Goal: Information Seeking & Learning: Learn about a topic

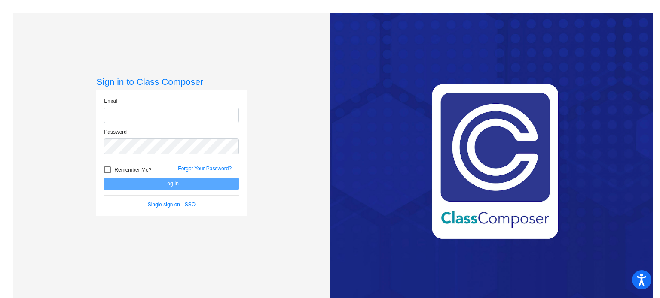
click at [205, 116] on input "email" at bounding box center [171, 116] width 135 height 16
type input "[EMAIL_ADDRESS][DOMAIN_NAME]"
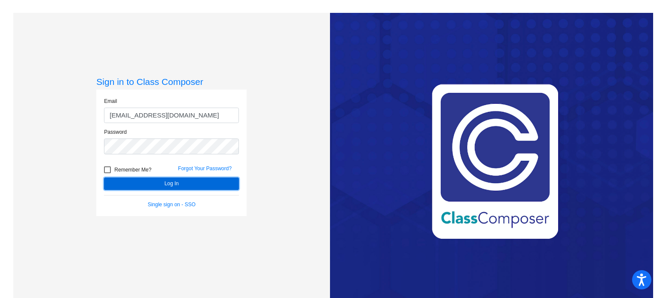
click at [142, 181] on button "Log In" at bounding box center [171, 184] width 135 height 12
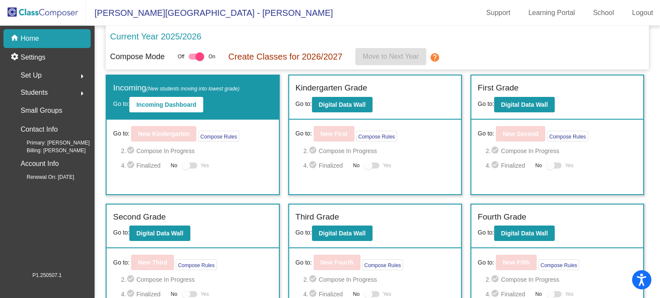
scroll to position [77, 0]
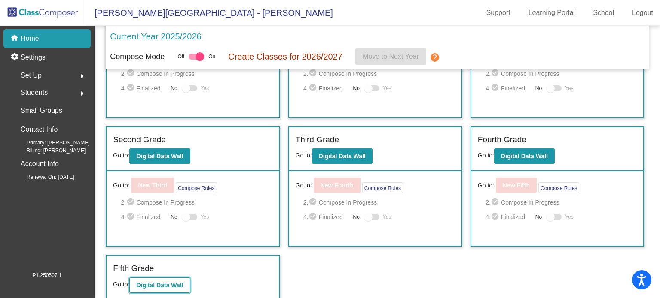
click at [158, 279] on button "Digital Data Wall" at bounding box center [159, 285] width 61 height 15
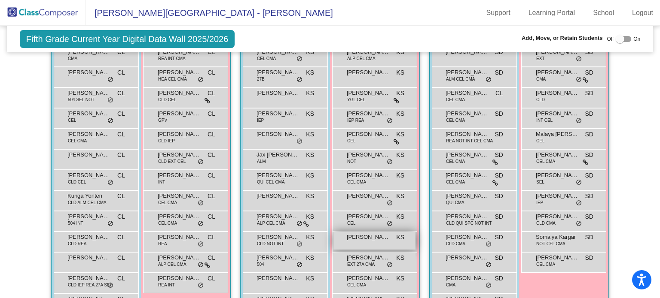
scroll to position [249, 0]
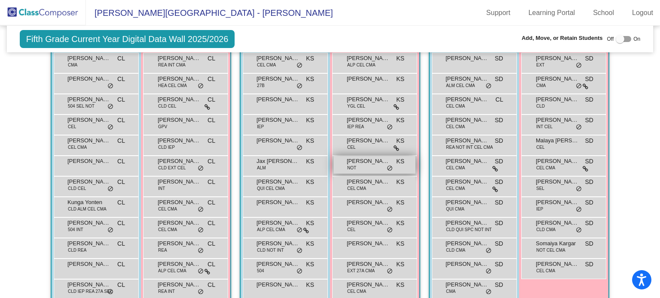
click at [359, 158] on span "[PERSON_NAME]" at bounding box center [368, 161] width 43 height 9
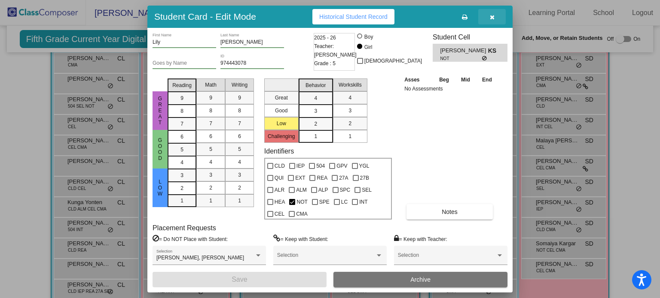
click at [491, 19] on icon "button" at bounding box center [492, 17] width 5 height 6
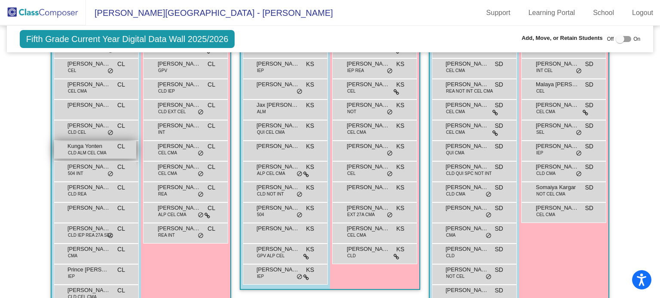
scroll to position [313, 0]
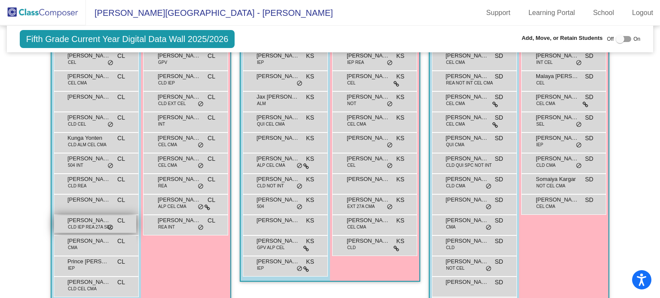
click at [82, 220] on span "[PERSON_NAME]" at bounding box center [88, 220] width 43 height 9
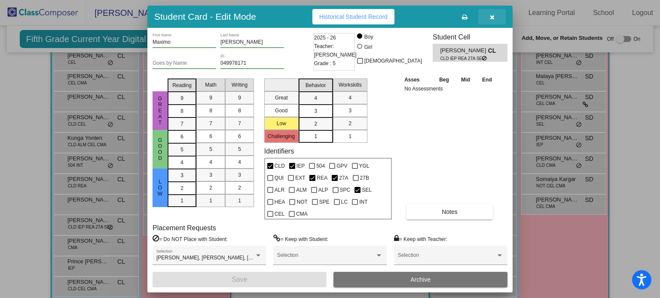
click at [492, 16] on icon "button" at bounding box center [492, 17] width 5 height 6
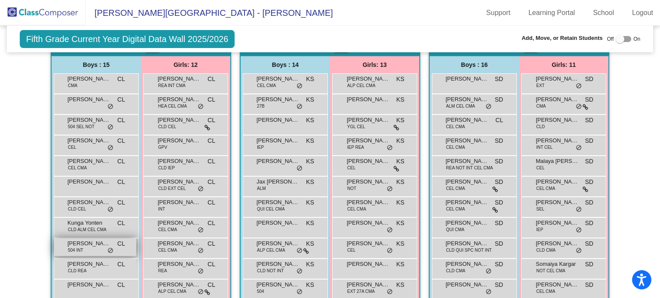
scroll to position [226, 0]
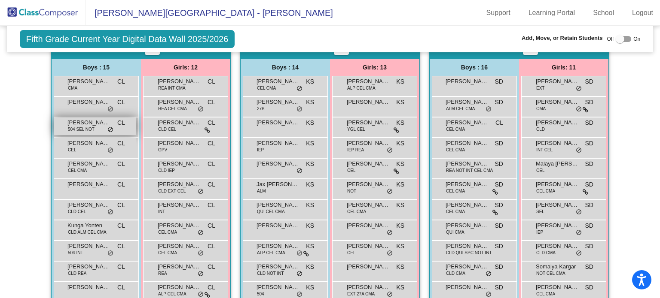
click at [77, 122] on span "[PERSON_NAME]" at bounding box center [88, 123] width 43 height 9
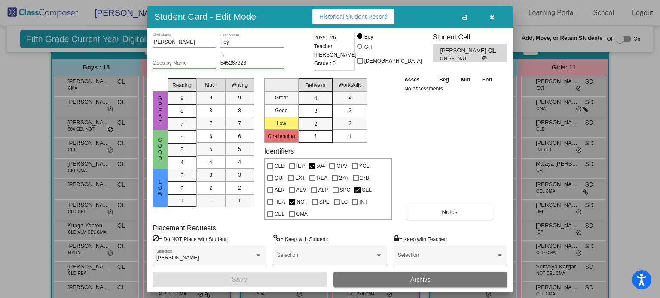
click at [493, 18] on icon "button" at bounding box center [492, 17] width 5 height 6
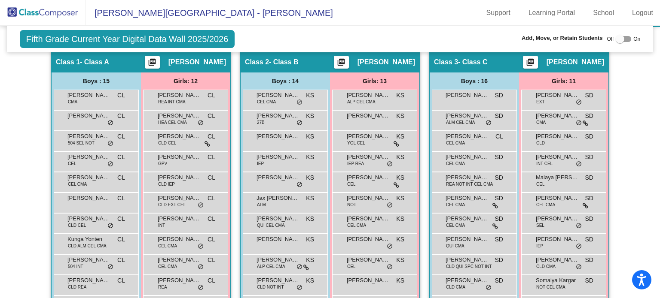
scroll to position [222, 0]
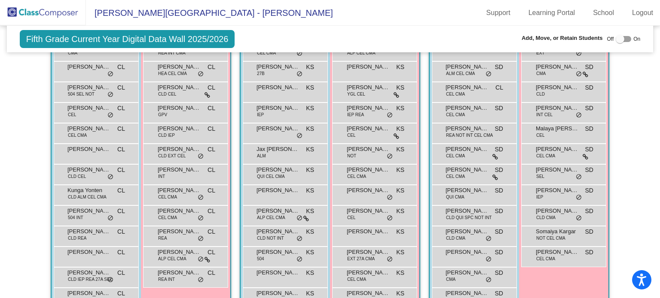
scroll to position [263, 0]
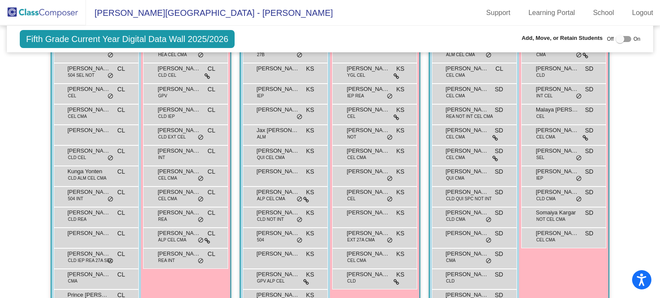
scroll to position [280, 0]
drag, startPoint x: 636, startPoint y: 221, endPoint x: 659, endPoint y: 171, distance: 55.5
click at [659, 171] on mat-sidenav-content "Fifth Grade Current Year Digital Data Wall 2025/2026 Add, Move, or Retain Stude…" at bounding box center [330, 162] width 660 height 273
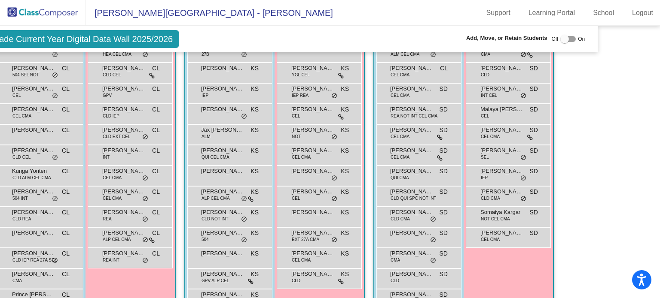
click at [625, 182] on mat-sidenav-content "Fifth Grade Current Year Digital Data Wall 2025/2026 Add, Move, or Retain Stude…" at bounding box center [330, 162] width 660 height 273
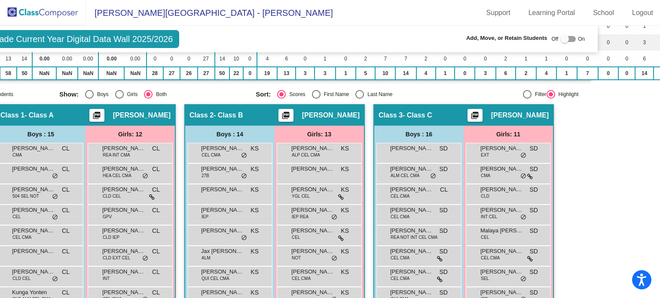
scroll to position [173, 55]
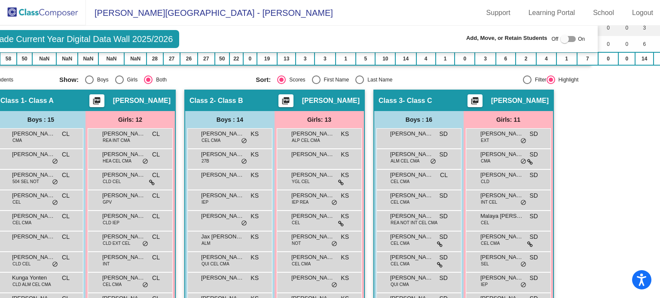
click at [630, 176] on mat-sidenav-content "Fifth Grade Current Year Digital Data Wall 2025/2026 Add, Move, or Retain Stude…" at bounding box center [330, 162] width 660 height 273
drag, startPoint x: 630, startPoint y: 176, endPoint x: 588, endPoint y: 207, distance: 51.9
click at [588, 207] on mat-sidenav-content "Fifth Grade Current Year Digital Data Wall 2025/2026 Add, Move, or Retain Stude…" at bounding box center [330, 162] width 660 height 273
click at [582, 202] on div at bounding box center [582, 202] width 0 height 0
click at [588, 207] on mat-sidenav-content "Fifth Grade Current Year Digital Data Wall 2025/2026 Add, Move, or Retain Stude…" at bounding box center [330, 162] width 660 height 273
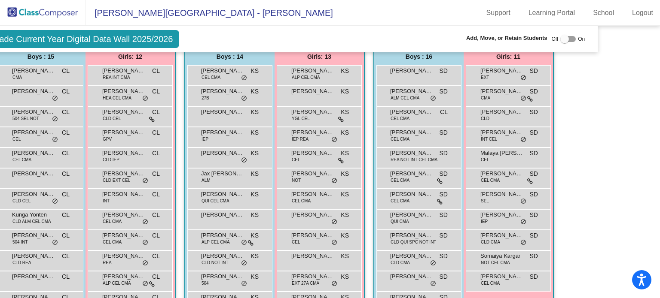
scroll to position [237, 55]
click at [637, 12] on link "Logout" at bounding box center [642, 13] width 35 height 14
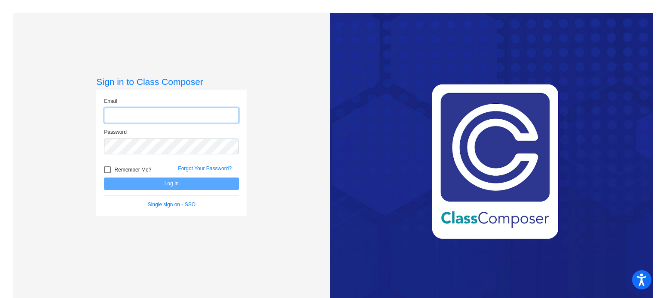
type input "[EMAIL_ADDRESS][DOMAIN_NAME]"
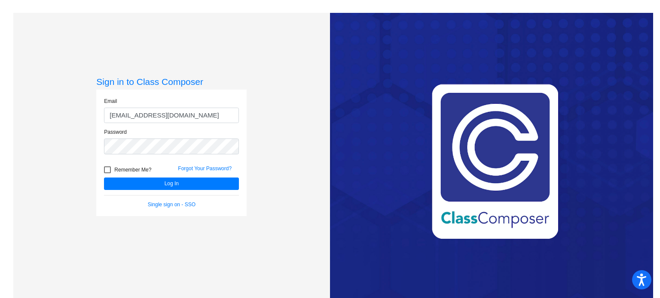
click at [0, 189] on mat-sidenav-content "Sign in to Class Composer Email [EMAIL_ADDRESS][DOMAIN_NAME] Password Remember …" at bounding box center [330, 149] width 660 height 298
click at [34, 194] on div "Sign in to Class Composer Email [EMAIL_ADDRESS][DOMAIN_NAME] Password Remember …" at bounding box center [171, 162] width 316 height 298
click at [123, 181] on button "Log In" at bounding box center [171, 184] width 135 height 12
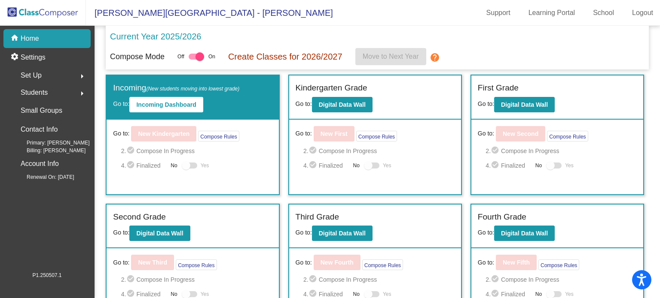
scroll to position [77, 0]
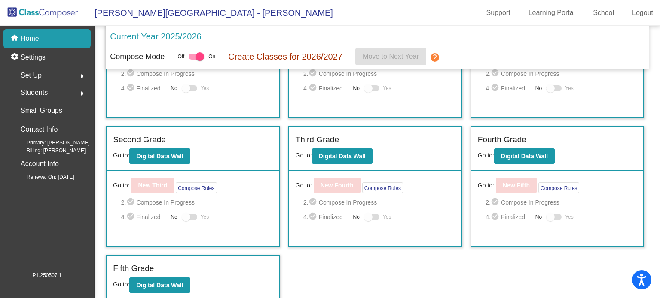
click at [128, 266] on label "Fifth Grade" at bounding box center [133, 269] width 41 height 12
click at [164, 282] on b "Digital Data Wall" at bounding box center [159, 285] width 47 height 7
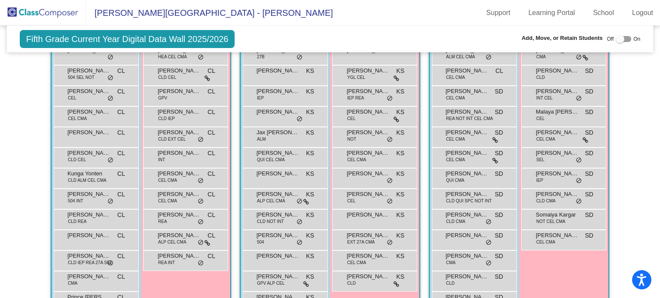
scroll to position [271, 0]
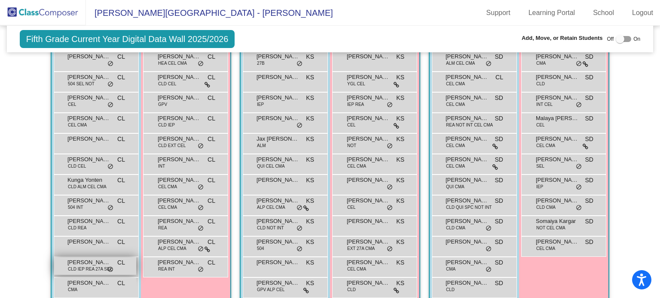
click at [71, 267] on span "CLD IEP REA 27A SEL" at bounding box center [90, 269] width 44 height 6
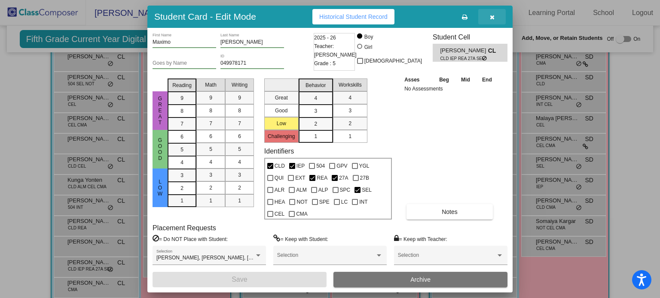
click at [491, 17] on icon "button" at bounding box center [492, 17] width 5 height 6
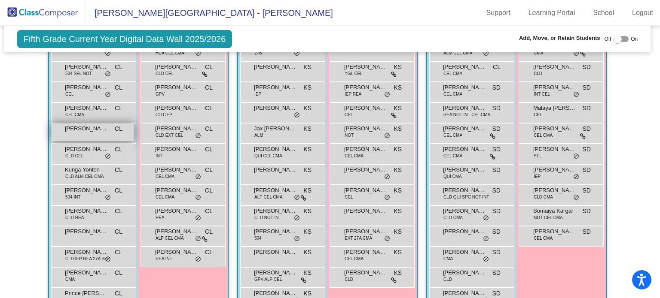
scroll to position [262, 3]
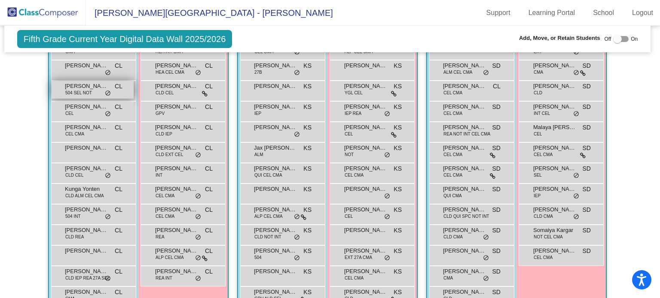
click at [106, 90] on span "do_not_disturb_alt" at bounding box center [108, 93] width 6 height 7
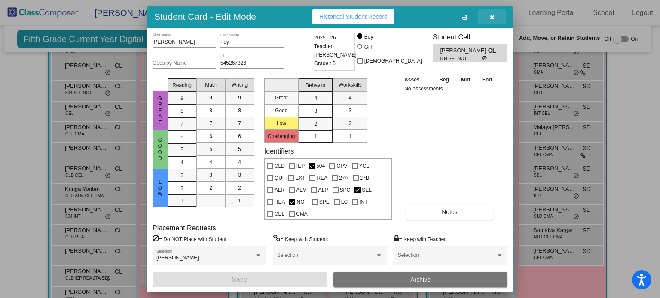
click at [487, 13] on button "button" at bounding box center [491, 16] width 27 height 15
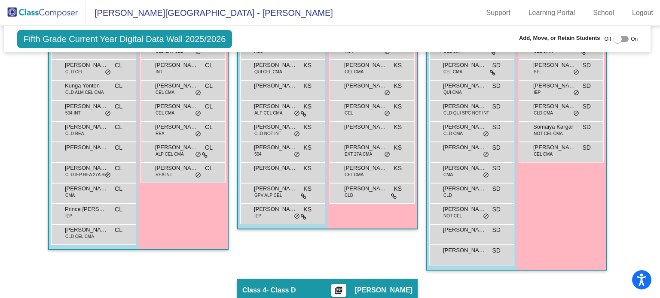
scroll to position [367, 3]
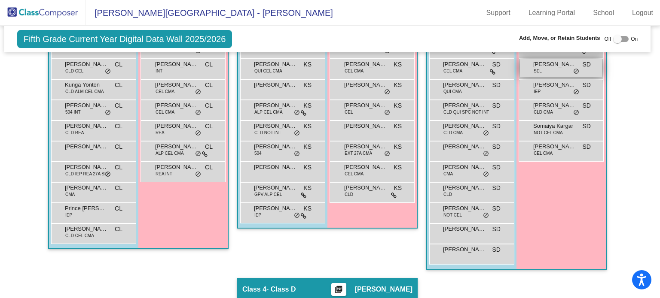
click at [553, 70] on div "[PERSON_NAME] SEL SD lock do_not_disturb_alt" at bounding box center [561, 68] width 82 height 18
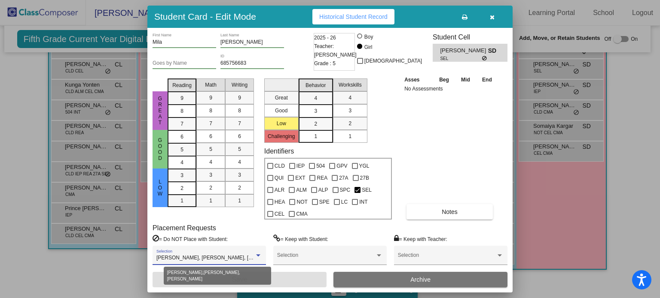
click at [244, 257] on span "[PERSON_NAME], [PERSON_NAME], [PERSON_NAME]" at bounding box center [222, 258] width 133 height 6
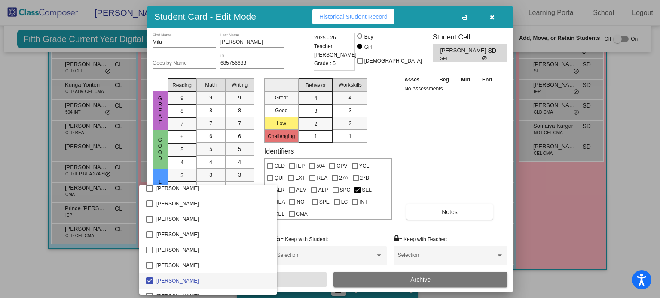
scroll to position [0, 0]
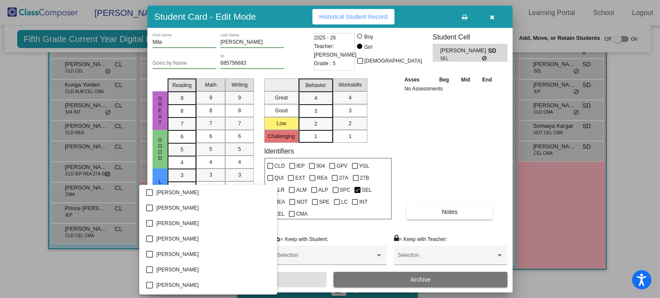
click at [447, 152] on div at bounding box center [330, 149] width 660 height 298
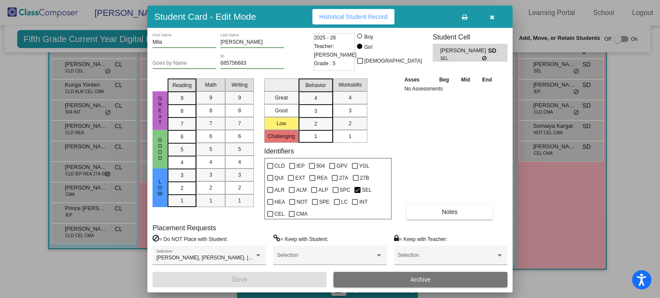
click at [494, 15] on icon "button" at bounding box center [492, 17] width 5 height 6
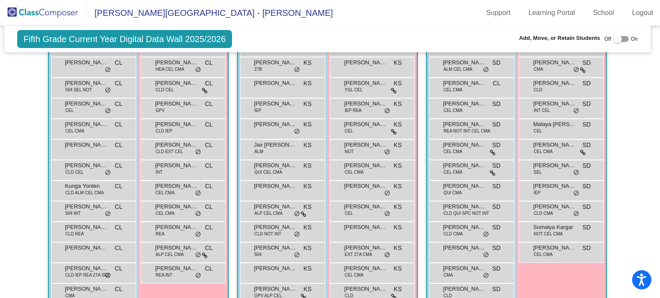
scroll to position [266, 3]
